Goal: Task Accomplishment & Management: Complete application form

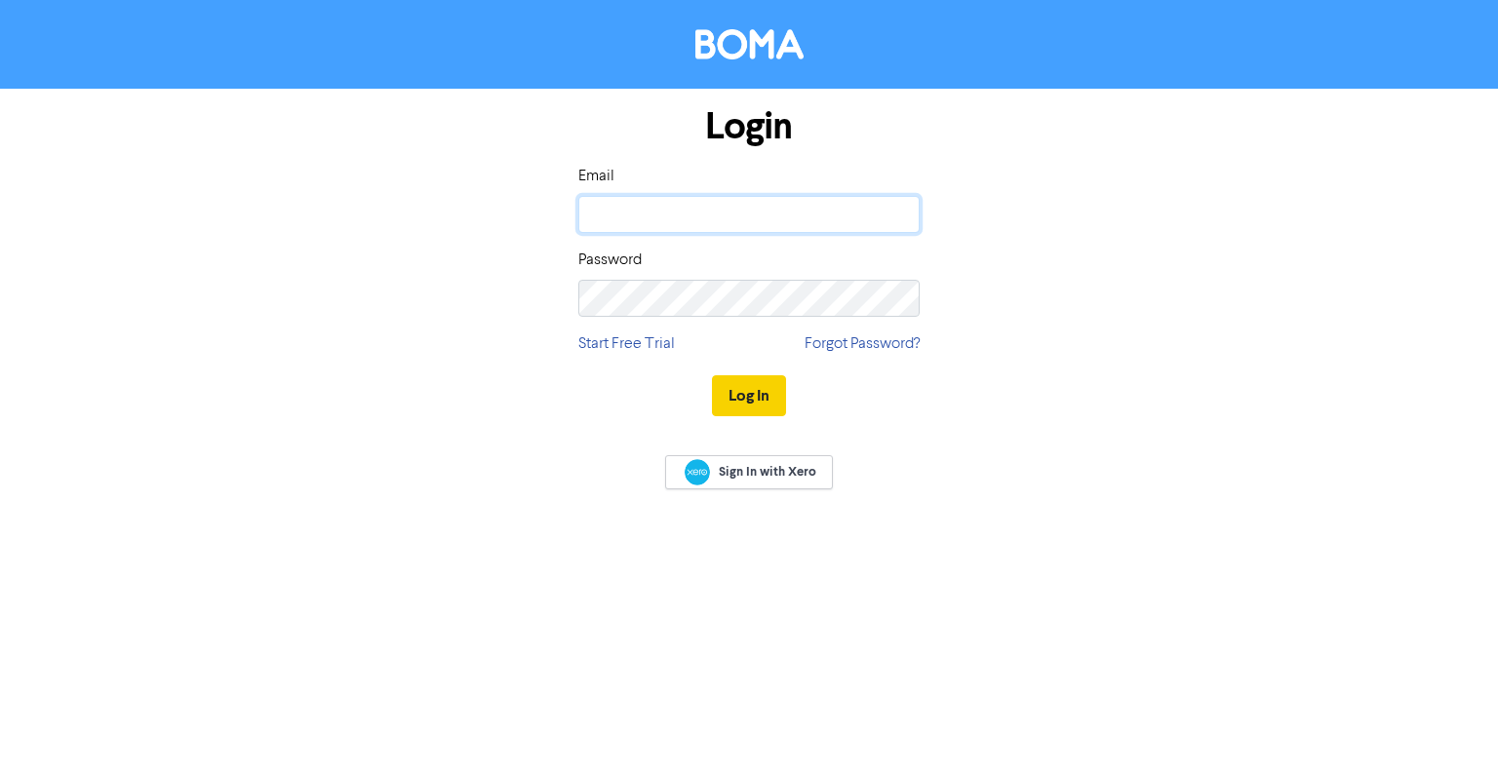
type input "[EMAIL_ADDRESS][DOMAIN_NAME]"
click at [755, 399] on button "Log In" at bounding box center [749, 395] width 74 height 41
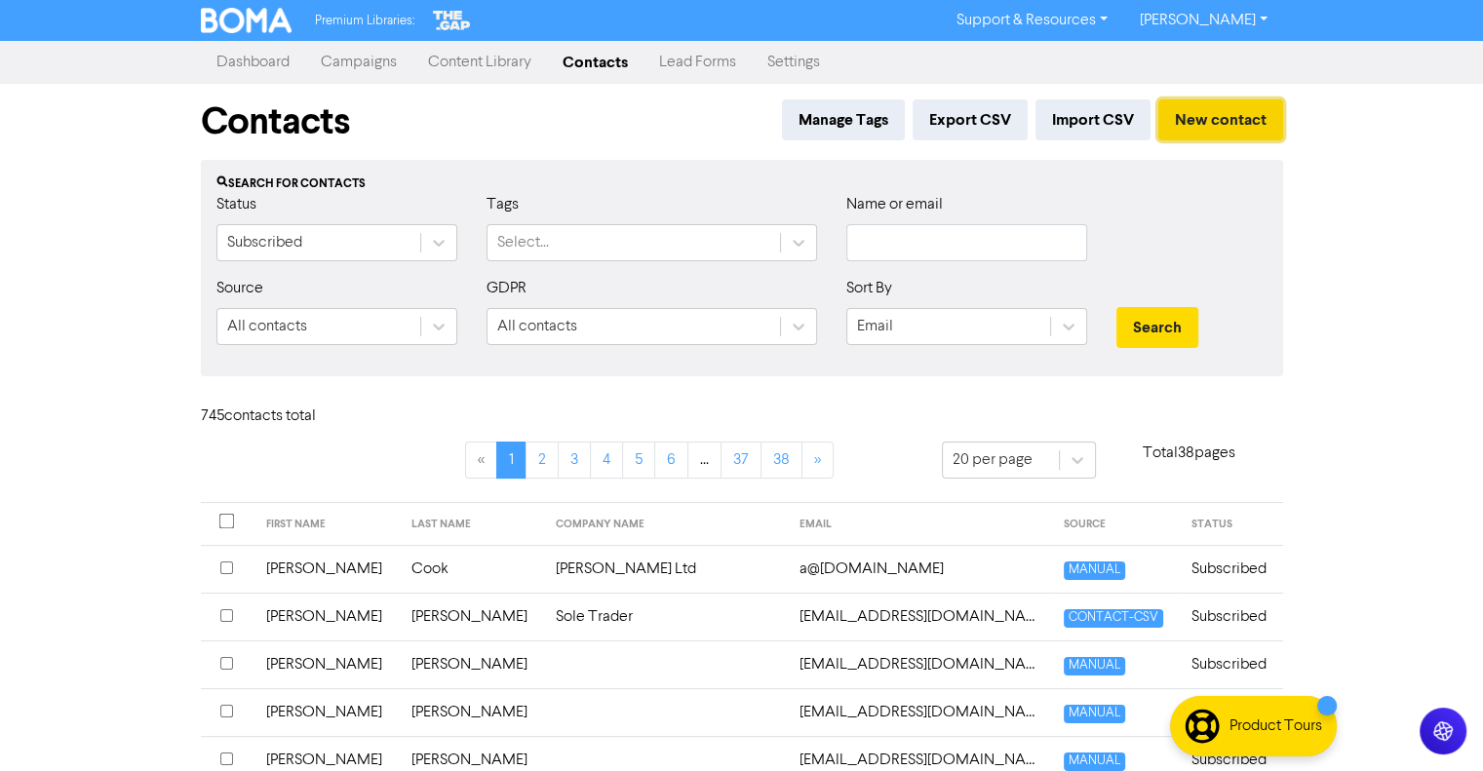
click at [1178, 127] on button "New contact" at bounding box center [1220, 119] width 125 height 41
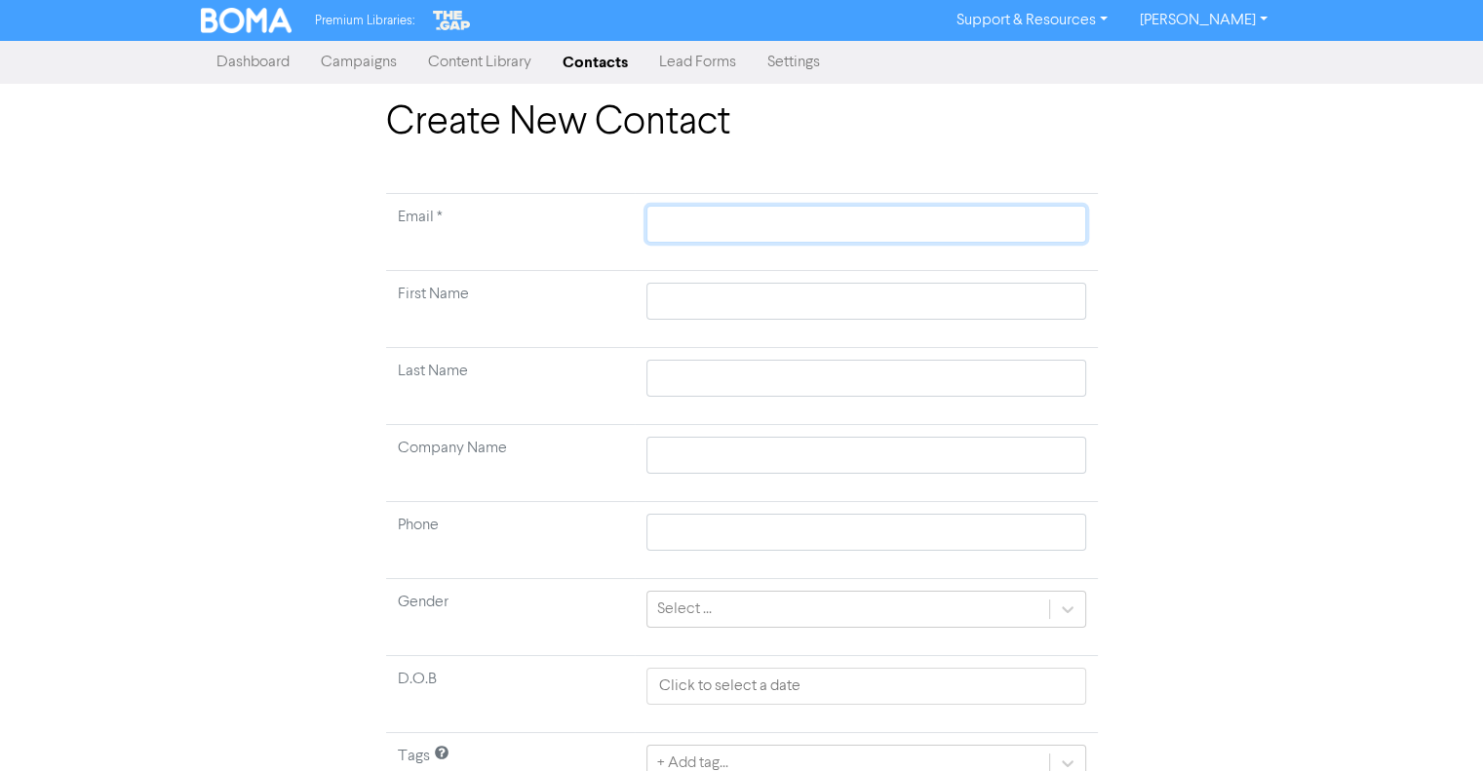
paste input "[EMAIL_ADDRESS][DOMAIN_NAME]"
type input "[EMAIL_ADDRESS][DOMAIN_NAME]"
click at [673, 295] on input "text" at bounding box center [866, 301] width 439 height 37
type input "I"
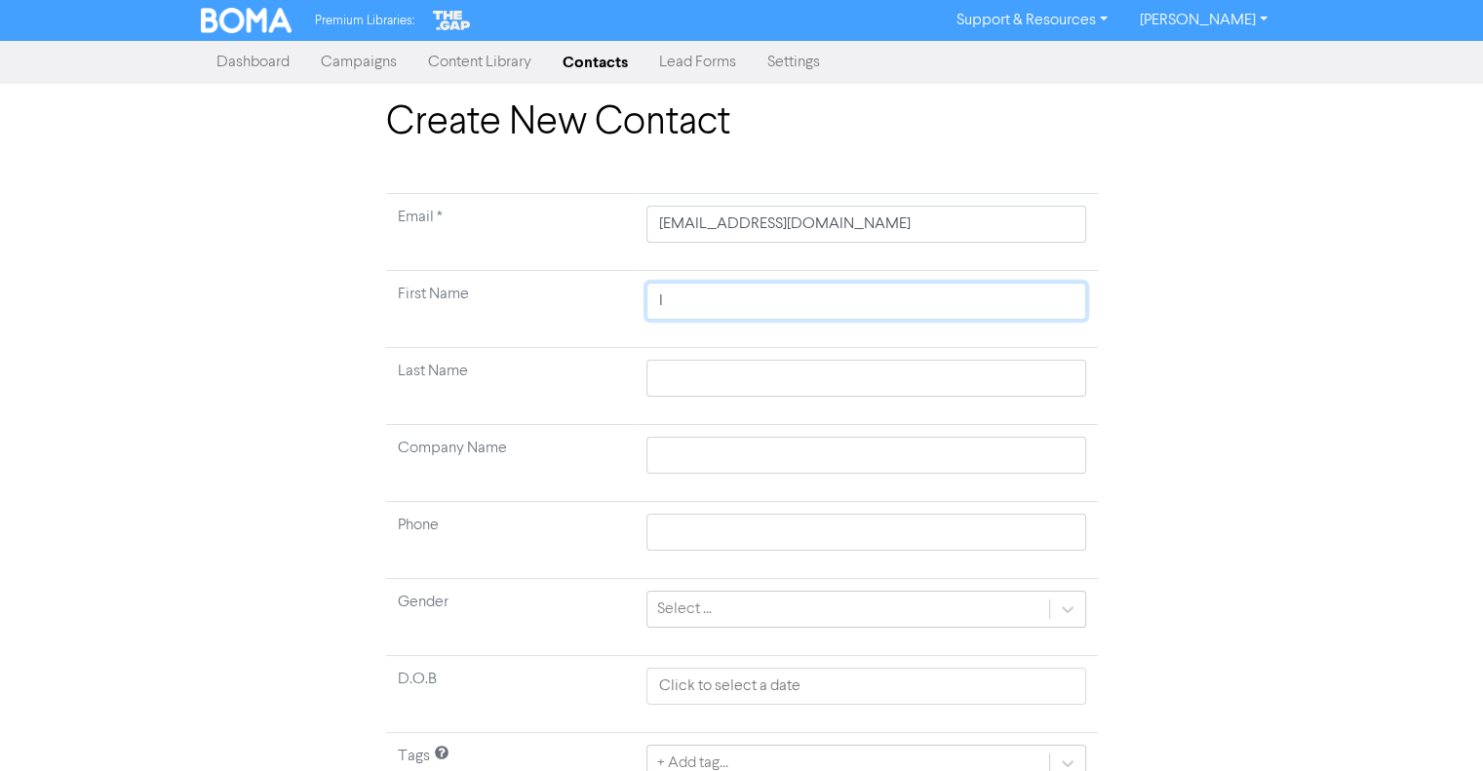
type input "Ia"
type input "[PERSON_NAME]"
click at [672, 368] on input "text" at bounding box center [866, 378] width 439 height 37
type input "D"
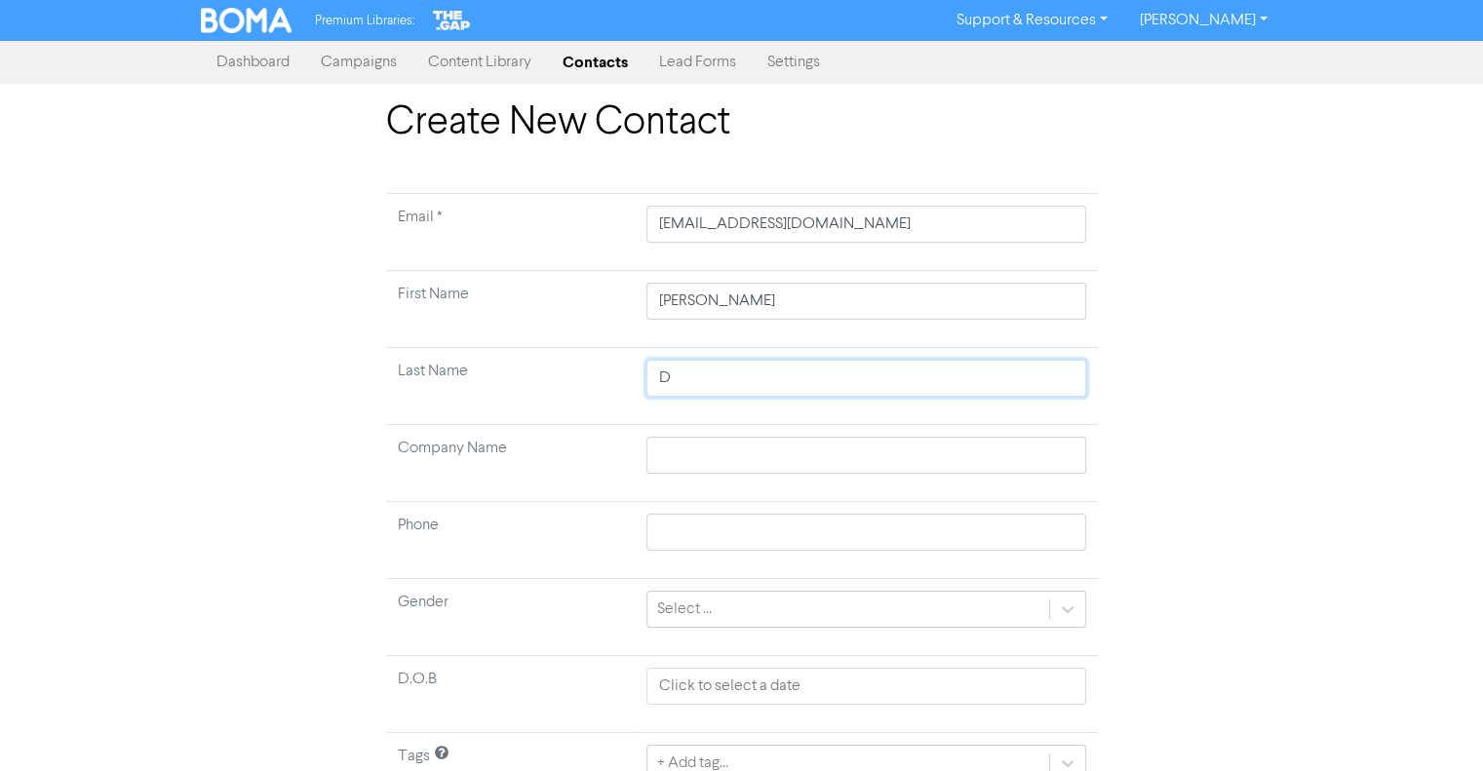
type input "Do"
type input "Dod"
type input "[PERSON_NAME]"
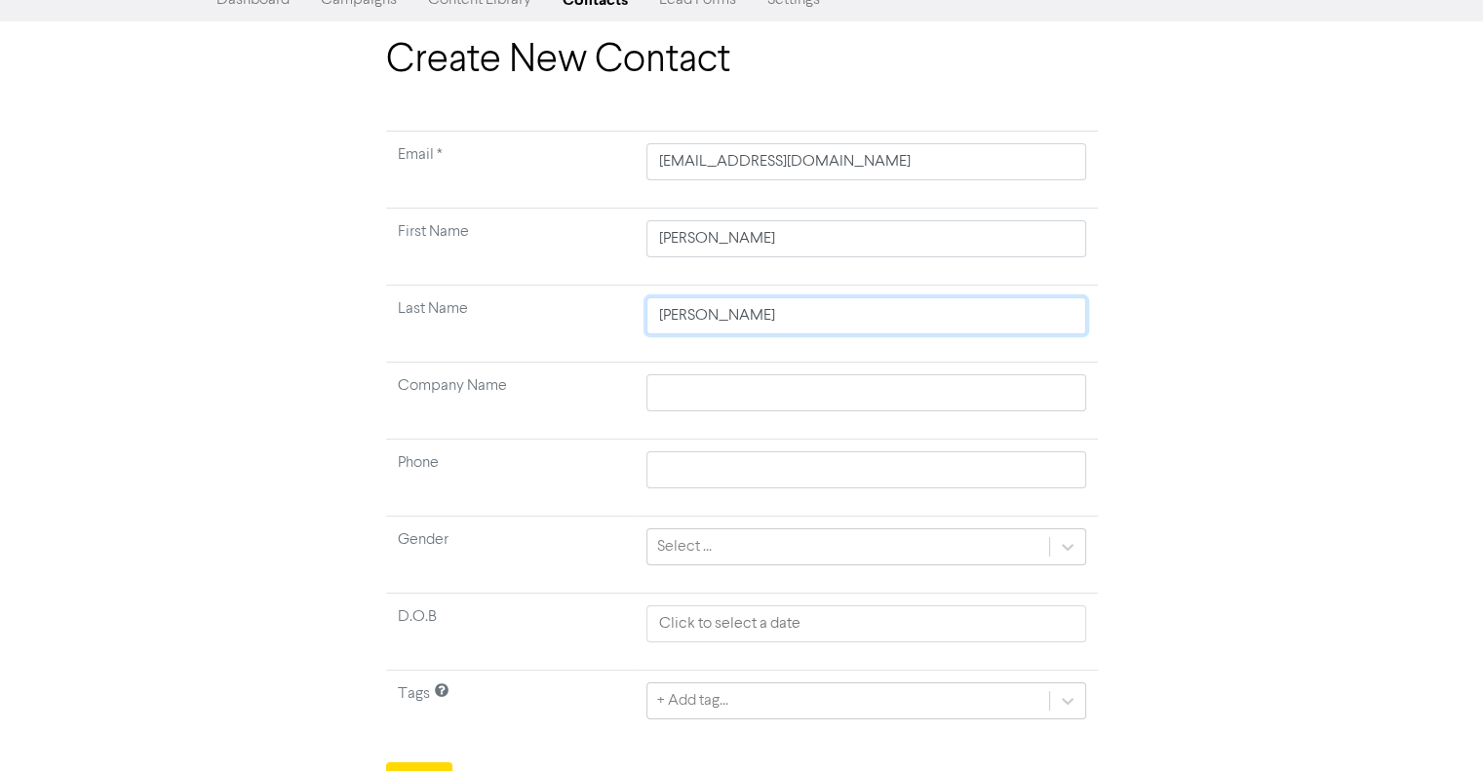
scroll to position [92, 0]
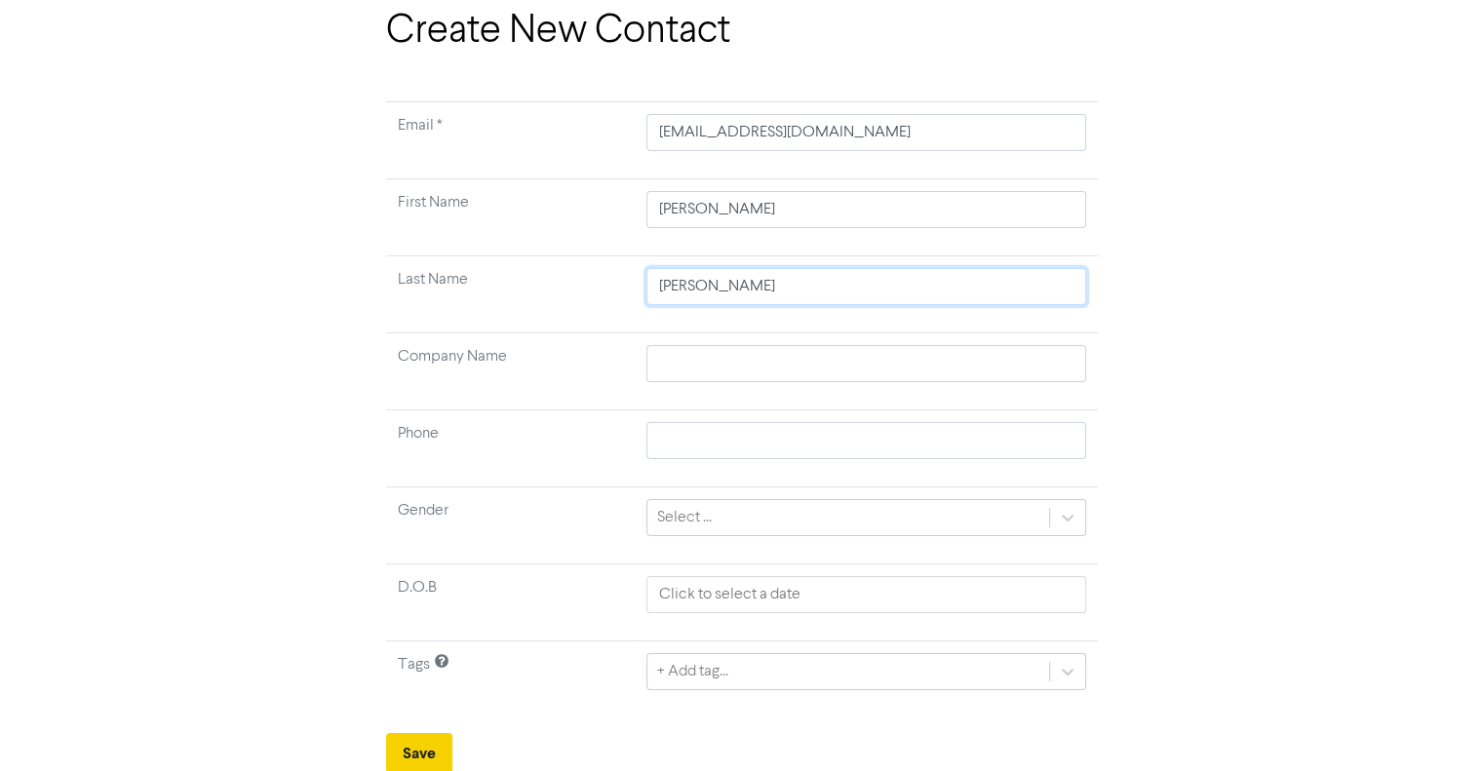
type input "[PERSON_NAME]"
click at [424, 758] on button "Save" at bounding box center [419, 753] width 66 height 41
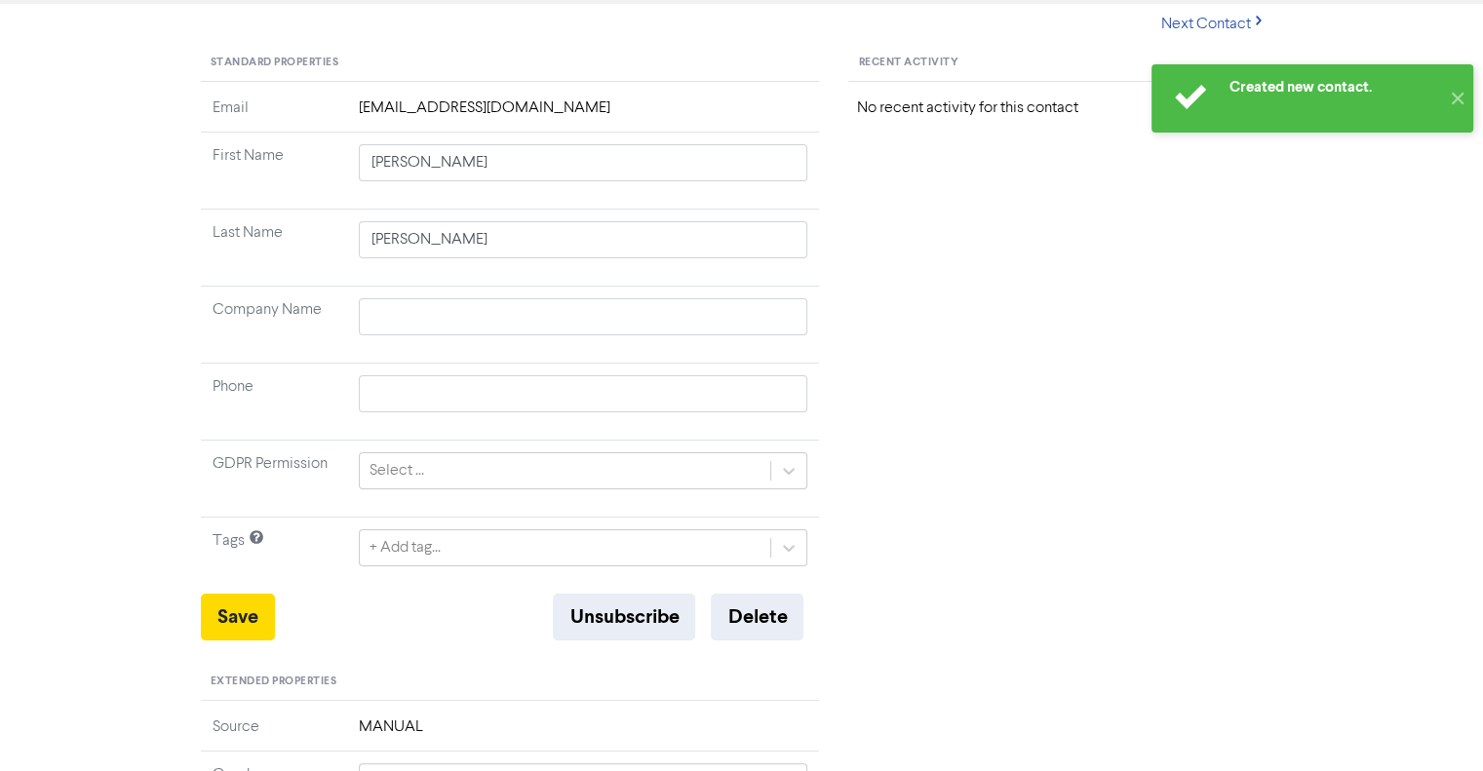
scroll to position [195, 0]
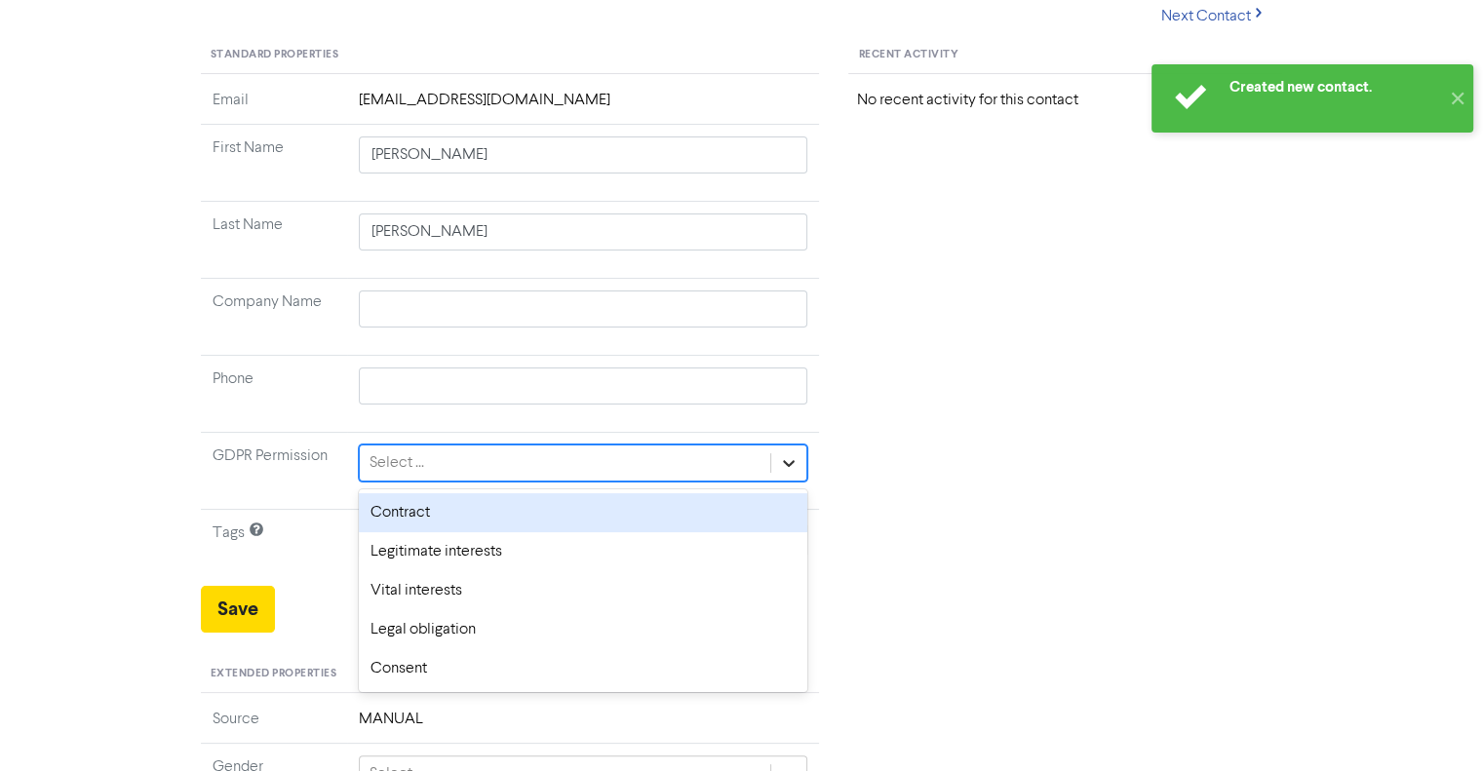
click at [792, 466] on icon at bounding box center [789, 463] width 20 height 20
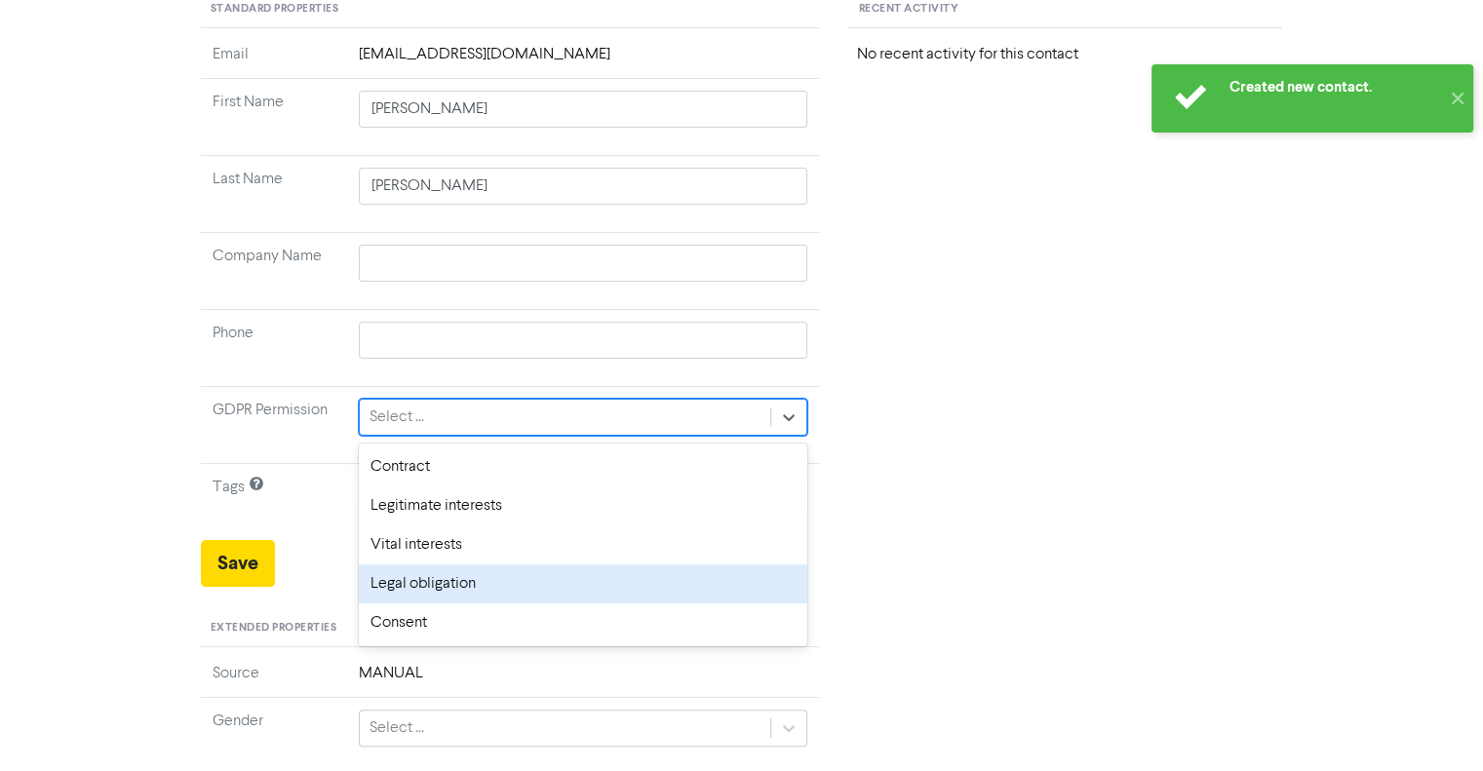
scroll to position [293, 0]
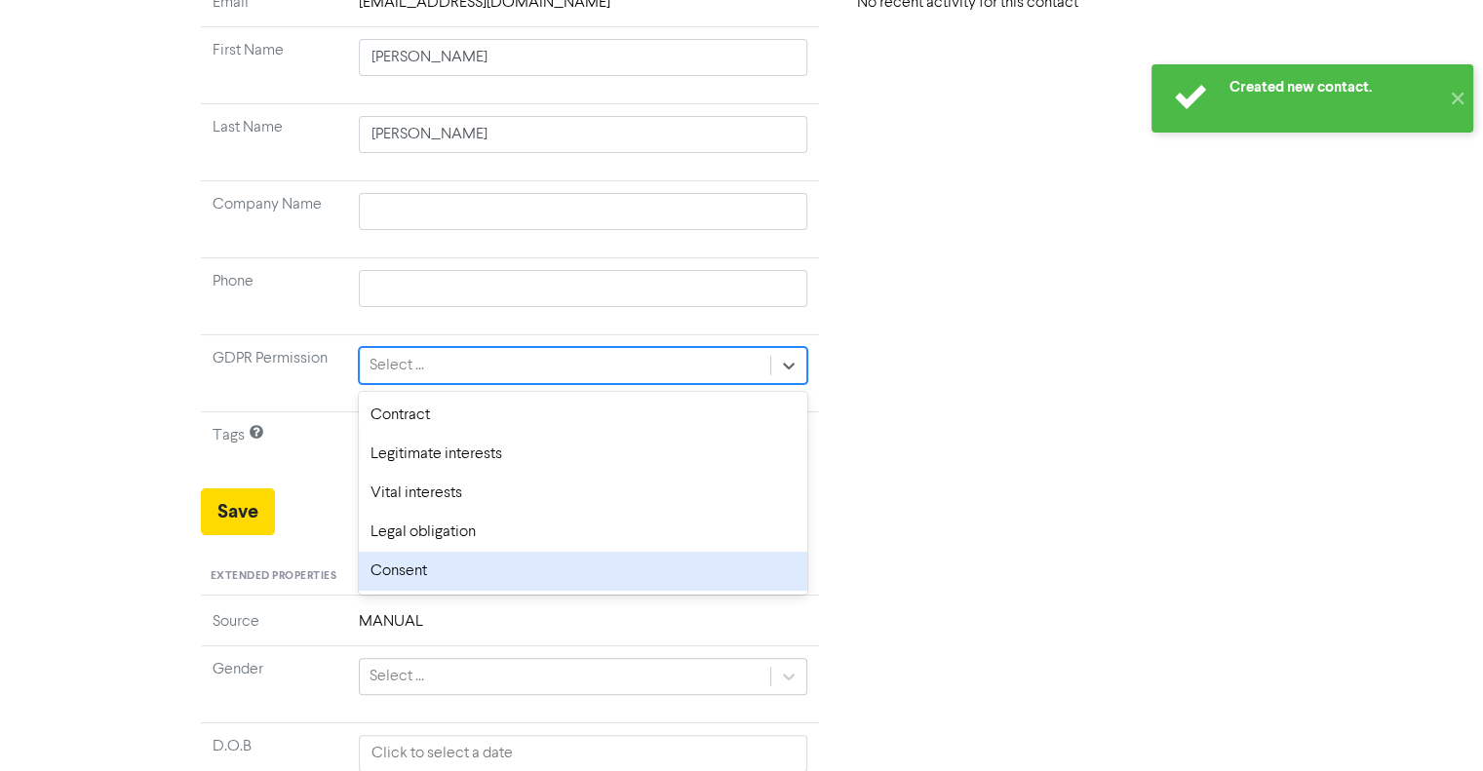
click at [427, 566] on div "Consent" at bounding box center [584, 571] width 450 height 39
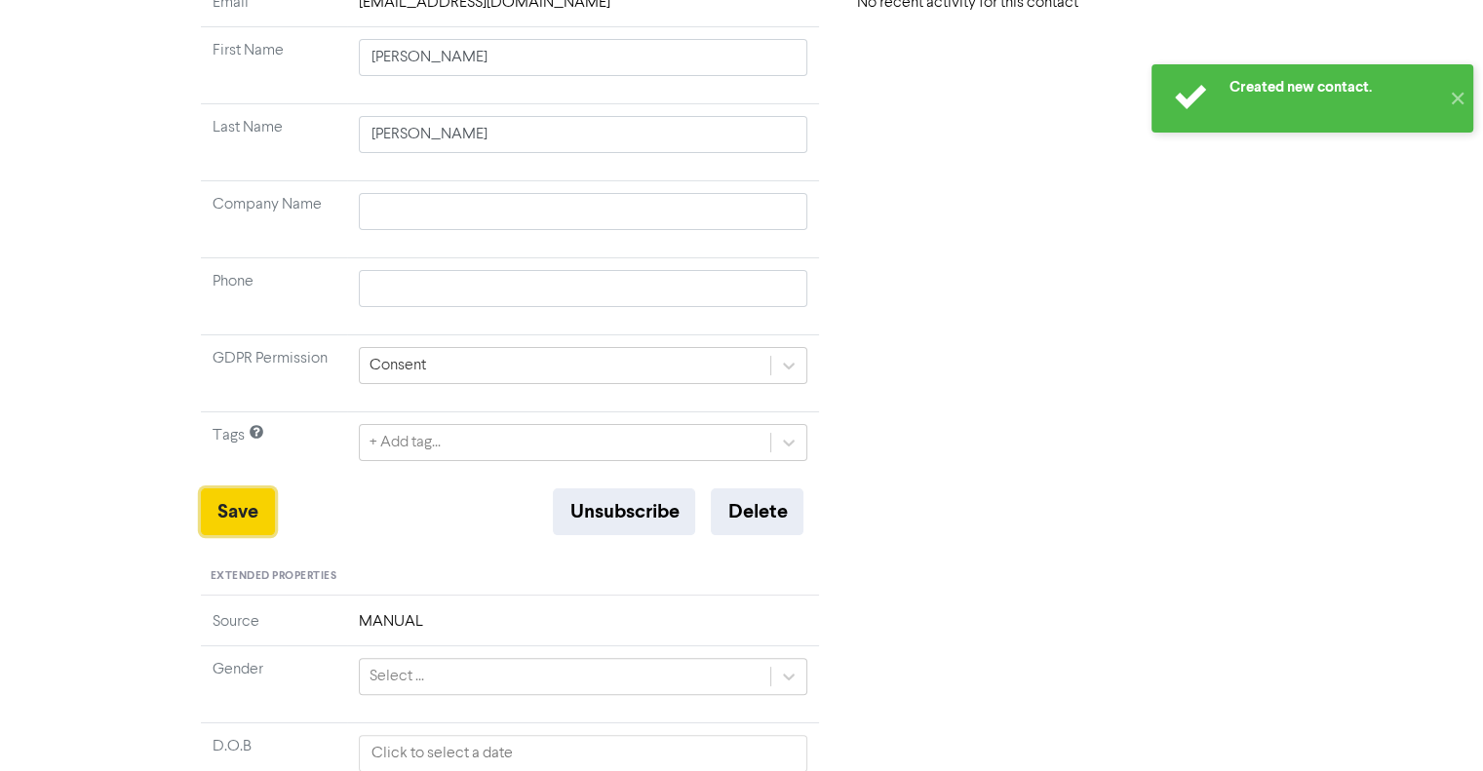
click at [237, 513] on button "Save" at bounding box center [238, 512] width 74 height 47
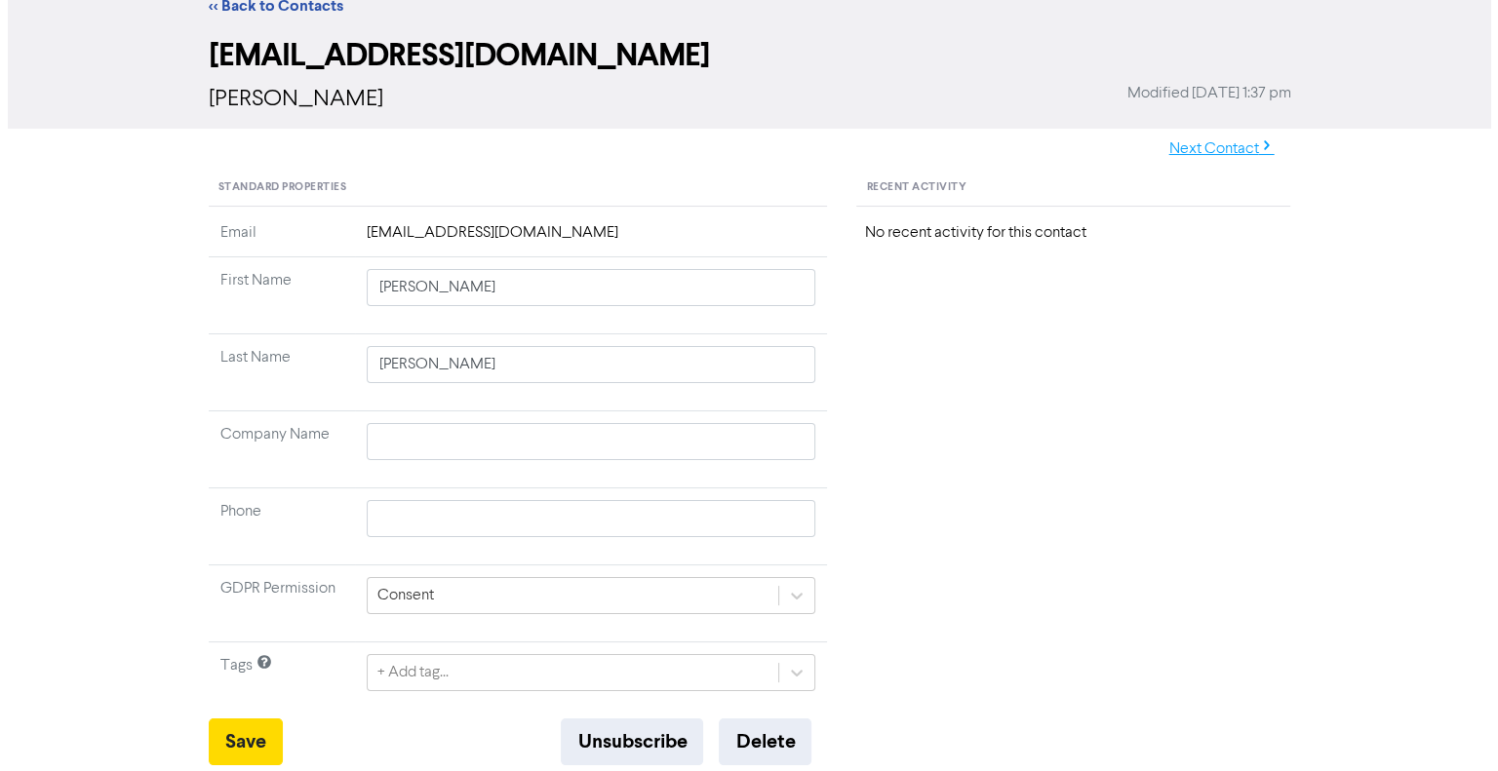
scroll to position [0, 0]
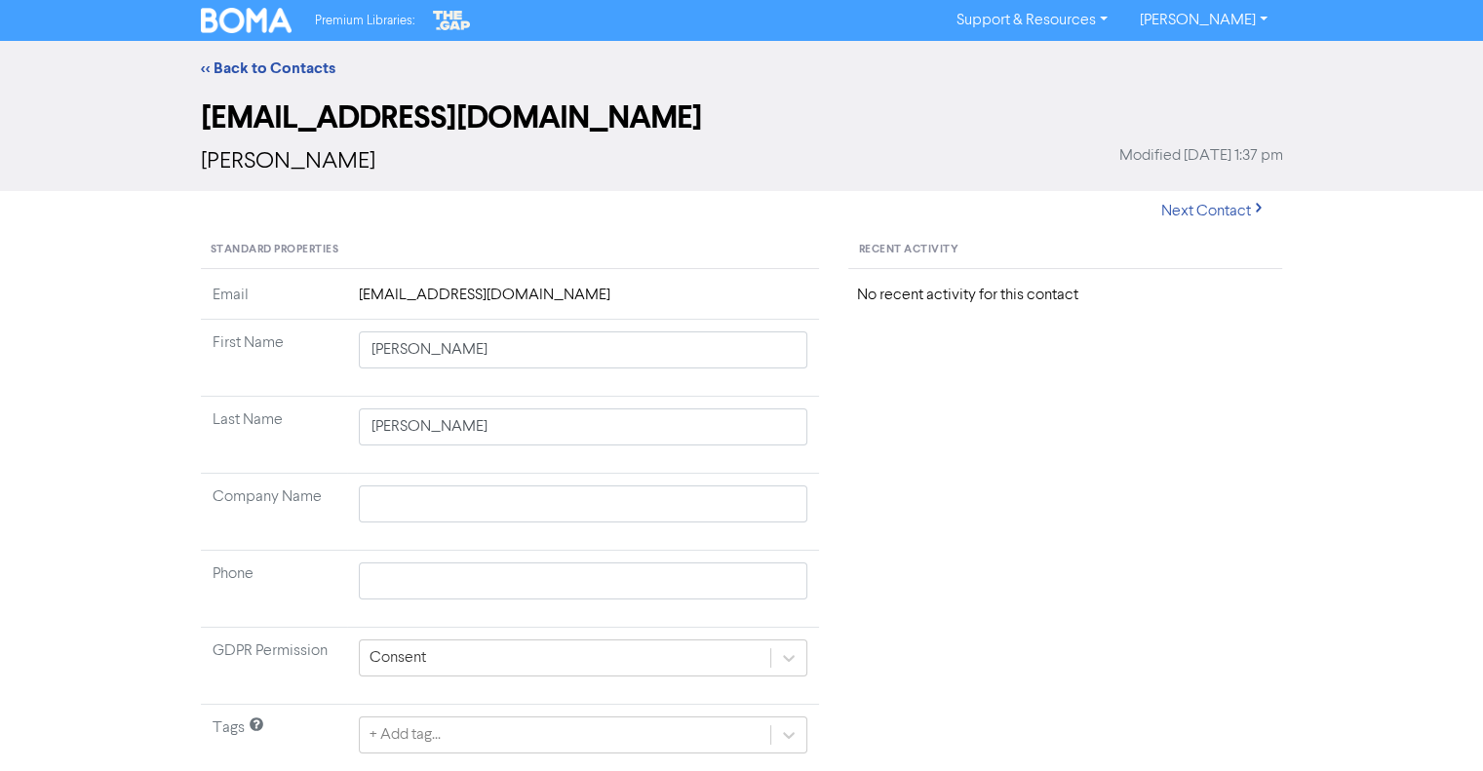
click at [1260, 21] on link "[PERSON_NAME]" at bounding box center [1202, 20] width 159 height 31
click at [1240, 63] on button "Log Out" at bounding box center [1201, 58] width 154 height 23
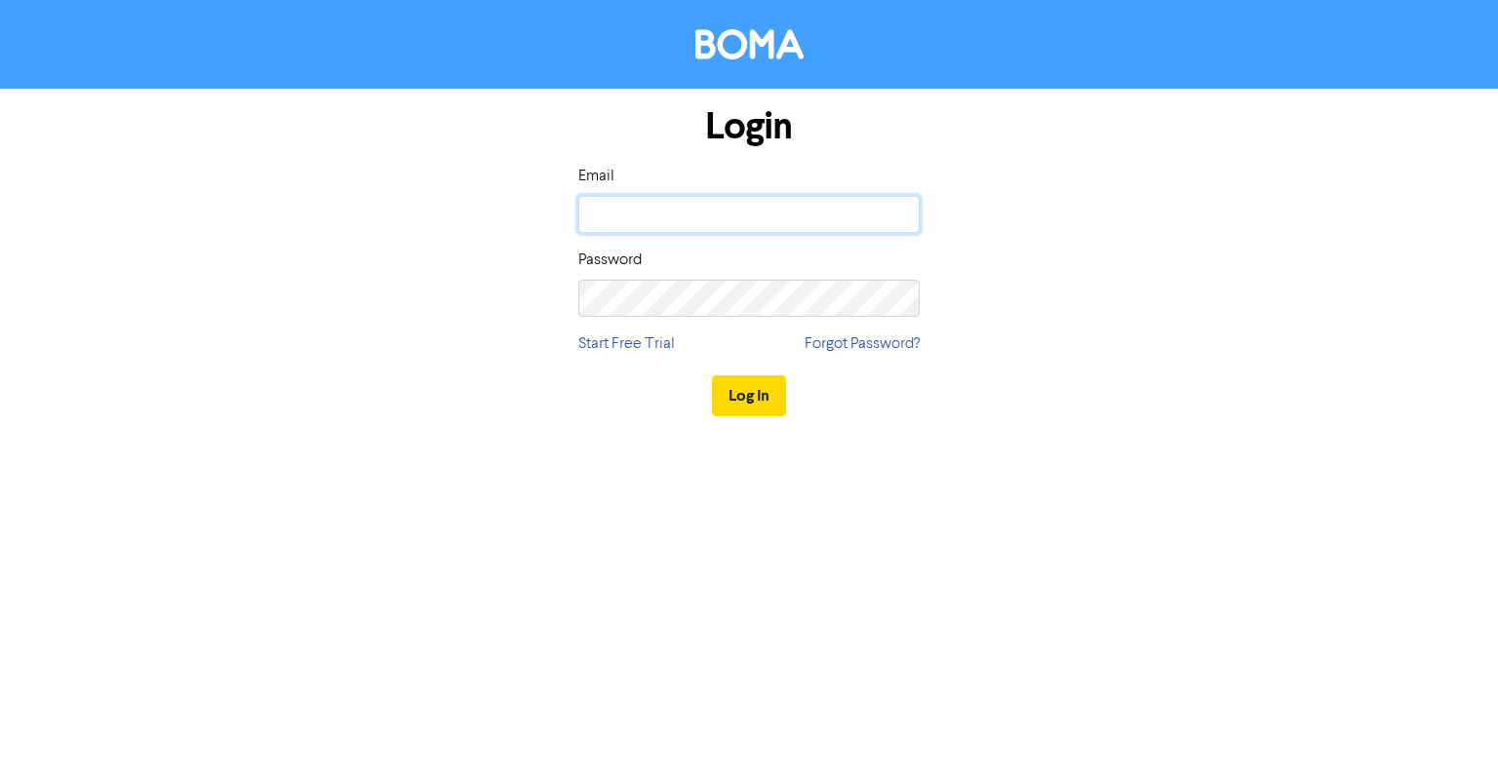
type input "[EMAIL_ADDRESS][DOMAIN_NAME]"
